Goal: Use online tool/utility: Utilize a website feature to perform a specific function

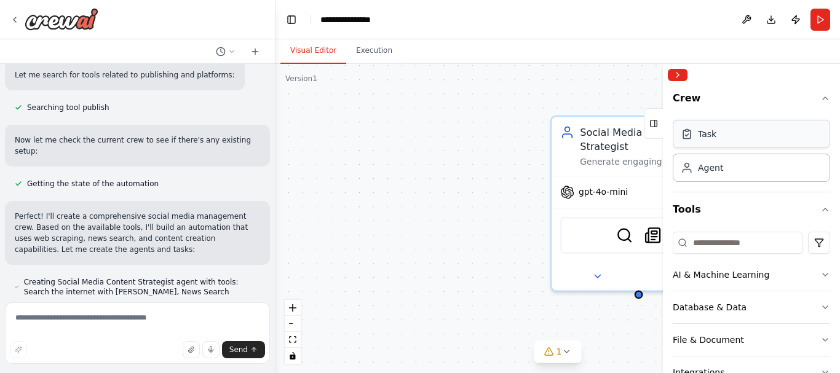
scroll to position [472, 0]
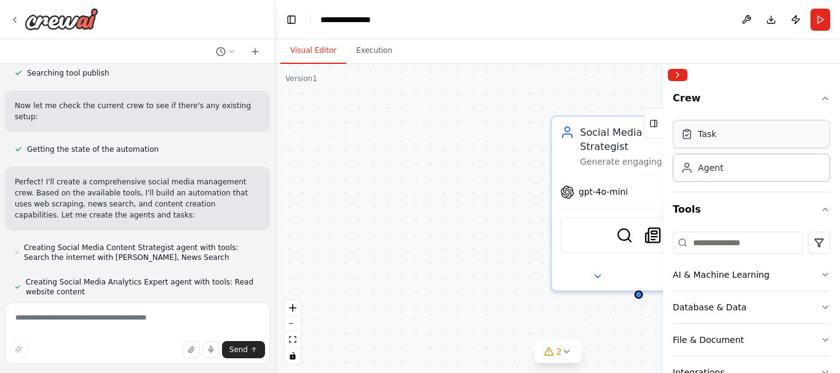
click at [728, 141] on div "Task" at bounding box center [751, 134] width 157 height 28
click at [679, 79] on button "Collapse right sidebar" at bounding box center [678, 75] width 20 height 12
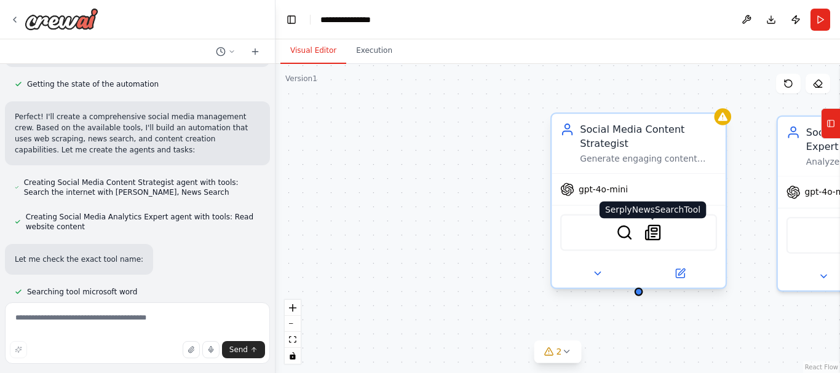
scroll to position [571, 0]
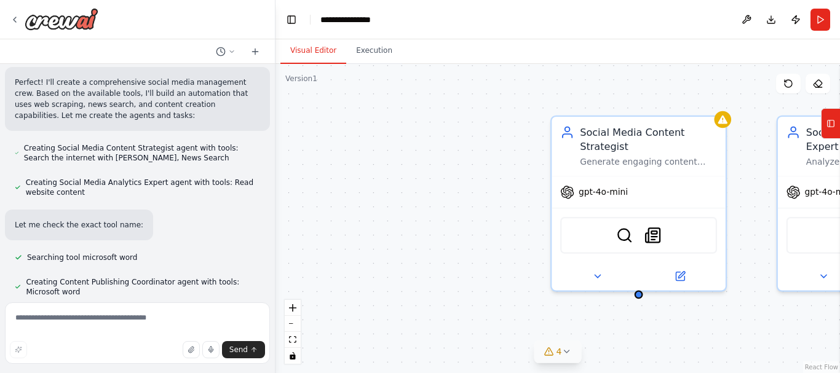
click at [569, 353] on icon at bounding box center [566, 352] width 10 height 10
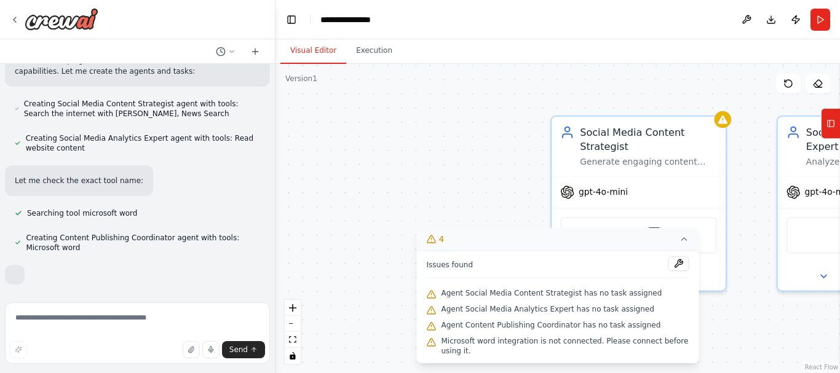
scroll to position [636, 0]
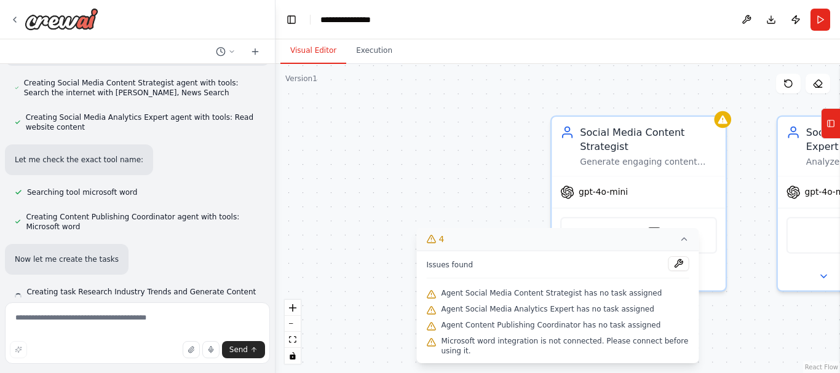
click at [390, 175] on div "Social Media Content Strategist Generate engaging content ideas based on trendi…" at bounding box center [557, 218] width 564 height 309
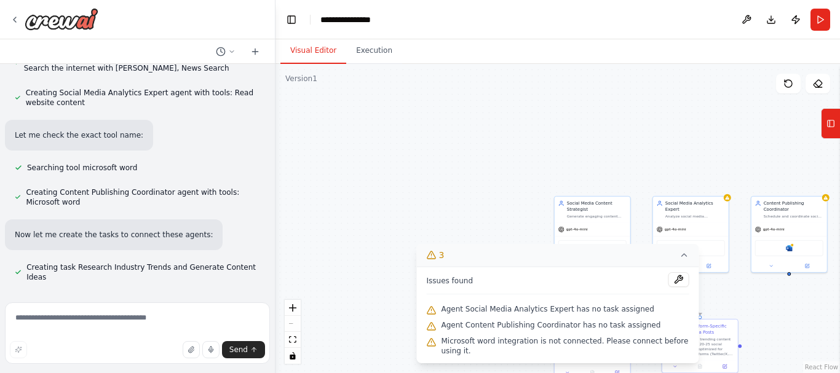
scroll to position [695, 0]
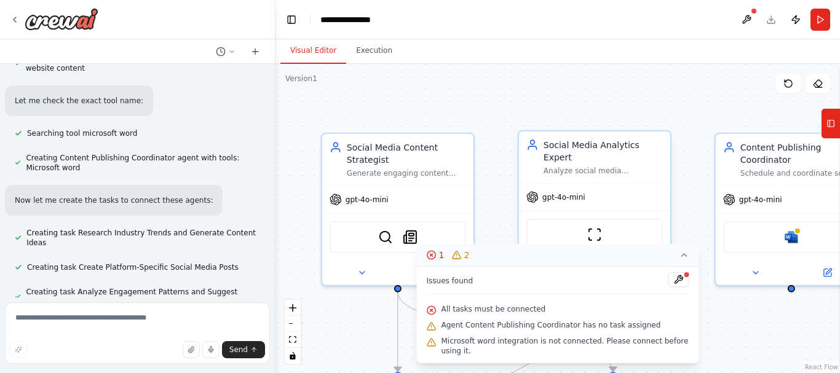
click at [599, 166] on div "Social Media Analytics Expert Analyze social media engagement metrics, identify…" at bounding box center [594, 158] width 151 height 52
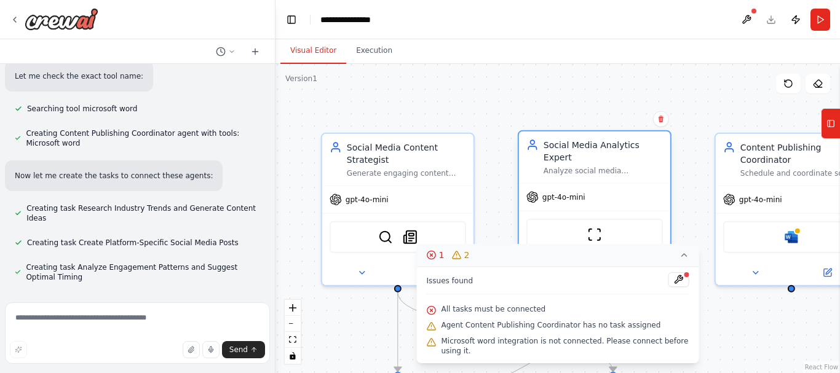
click at [602, 166] on div "Analyze social media engagement metrics, identify optimal posting times based o…" at bounding box center [603, 171] width 119 height 10
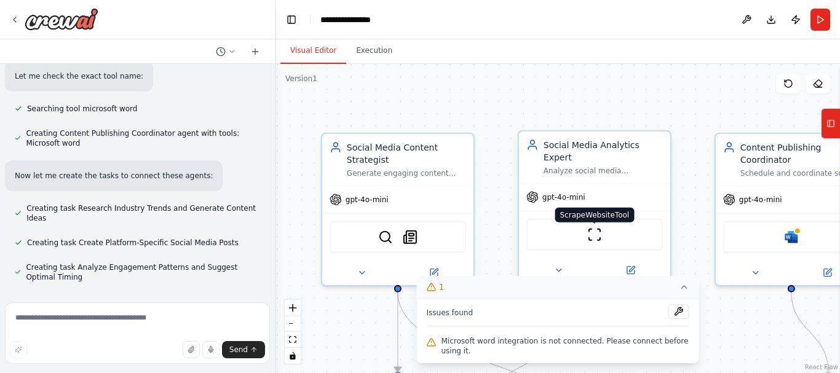
click at [591, 228] on img at bounding box center [594, 234] width 15 height 15
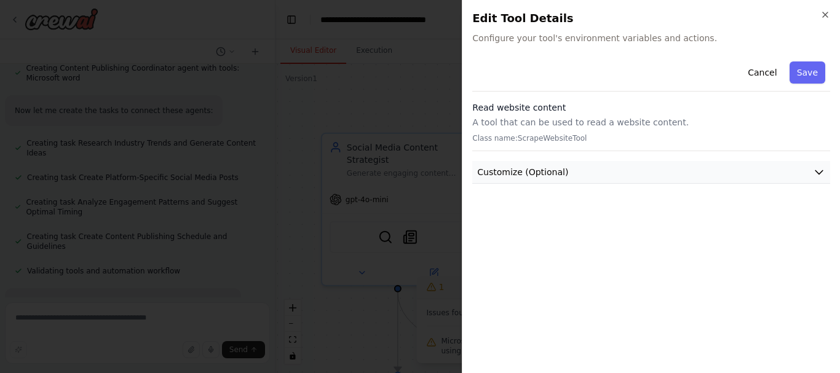
scroll to position [810, 0]
click at [595, 172] on button "Customize (Optional)" at bounding box center [651, 172] width 358 height 23
click at [768, 72] on button "Cancel" at bounding box center [762, 72] width 44 height 22
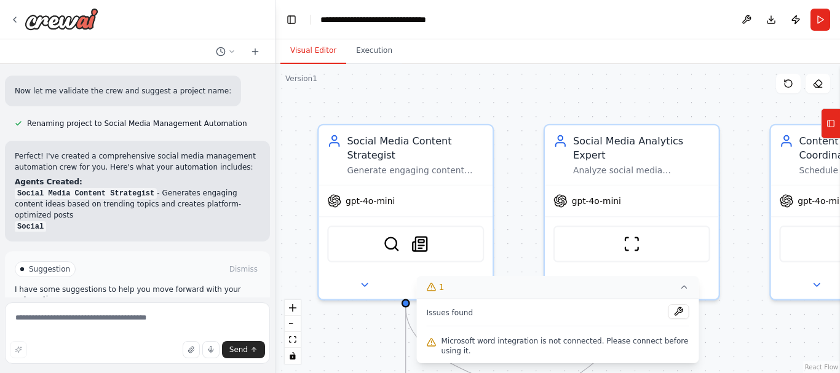
scroll to position [1009, 0]
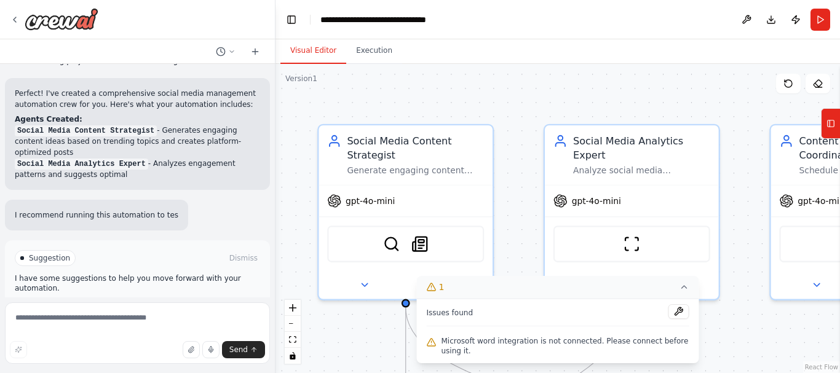
click at [173, 301] on button "Run Automation" at bounding box center [137, 311] width 245 height 20
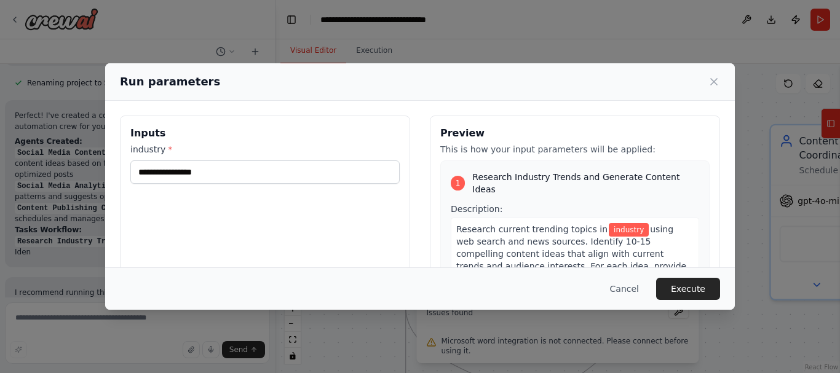
scroll to position [1050, 0]
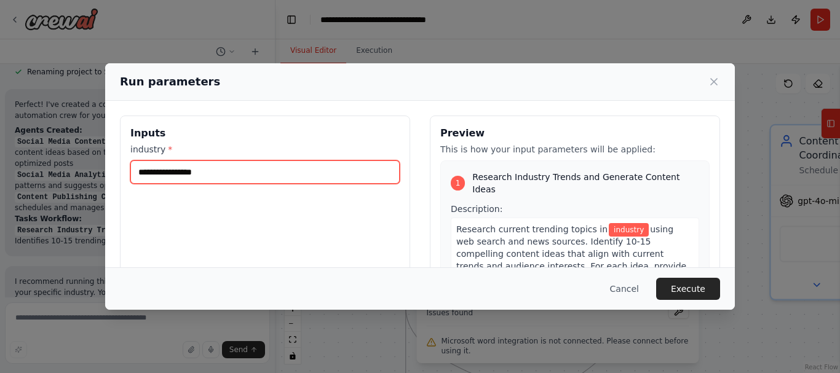
click at [210, 172] on input "industry *" at bounding box center [264, 171] width 269 height 23
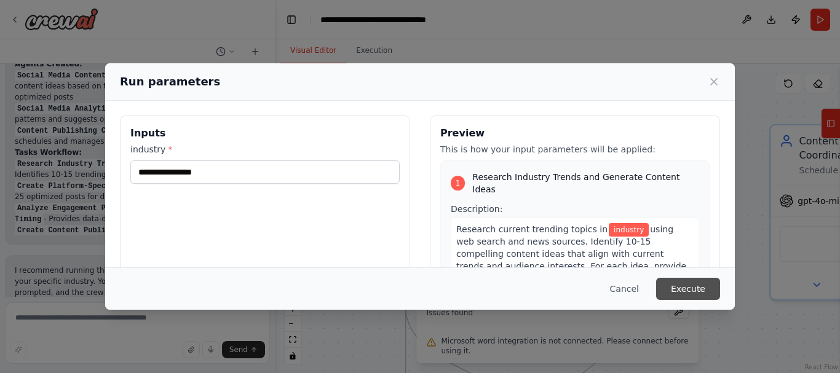
click at [690, 293] on button "Execute" at bounding box center [688, 289] width 64 height 22
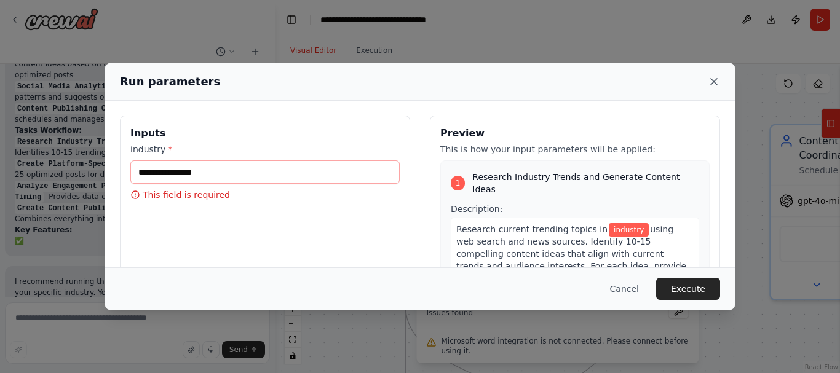
click at [713, 79] on icon at bounding box center [714, 82] width 12 height 12
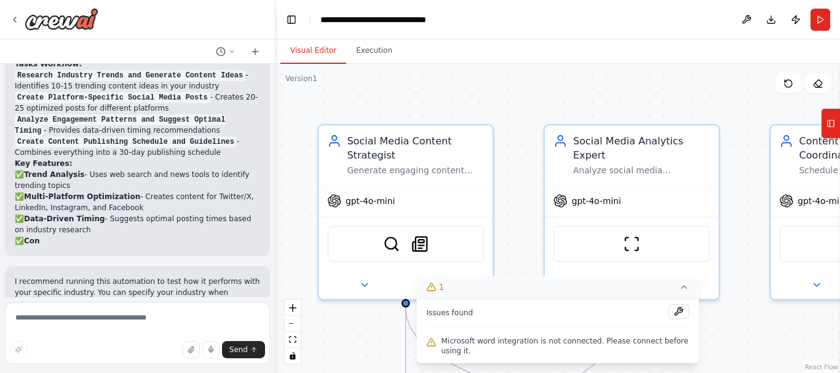
scroll to position [1216, 0]
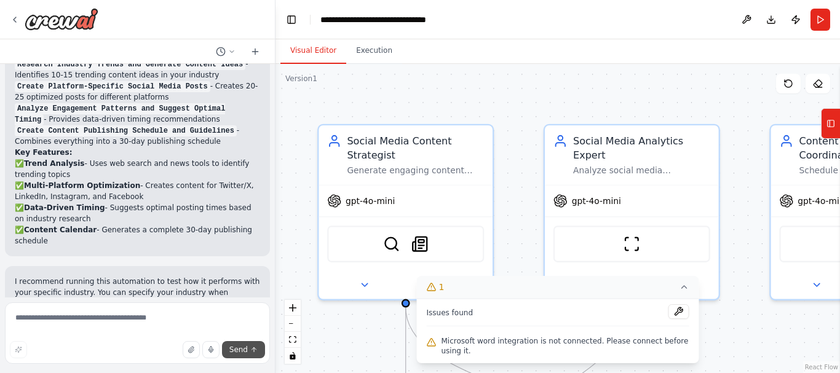
click at [251, 347] on icon "submit" at bounding box center [253, 349] width 7 height 7
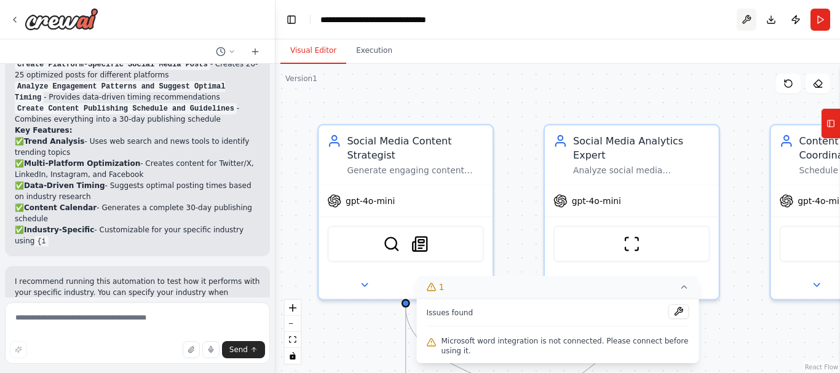
scroll to position [1249, 0]
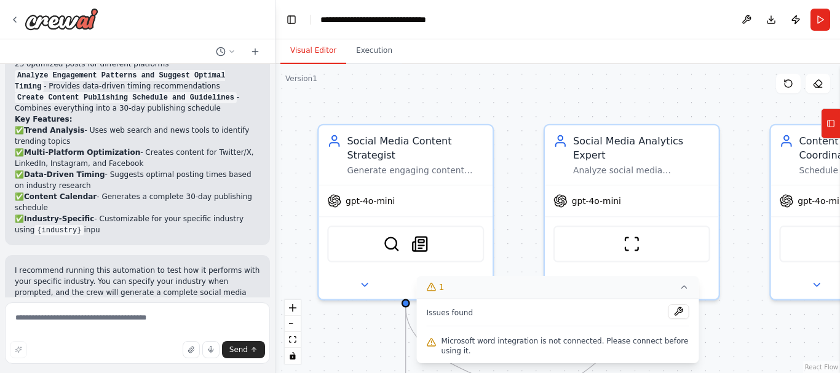
click at [824, 19] on button "Run" at bounding box center [820, 20] width 20 height 22
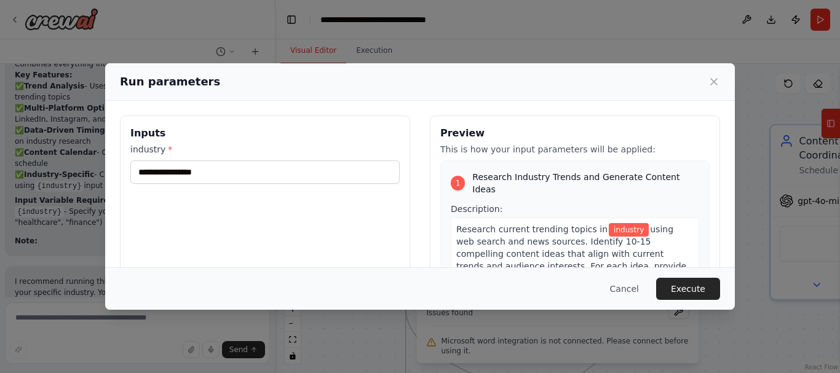
scroll to position [123, 0]
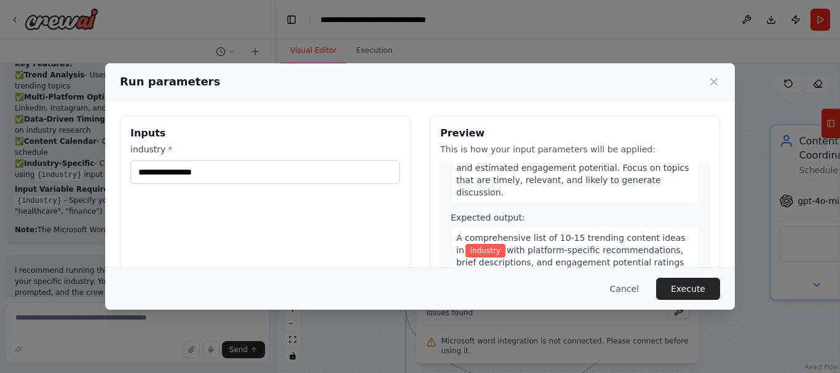
click at [717, 81] on icon at bounding box center [714, 82] width 12 height 12
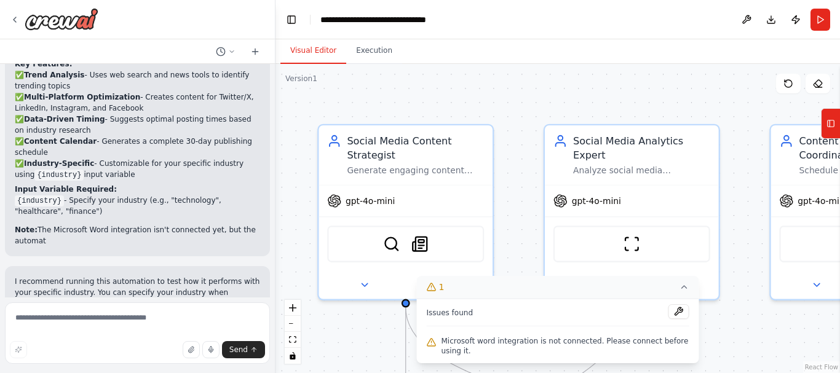
scroll to position [1315, 0]
